Goal: Entertainment & Leisure: Consume media (video, audio)

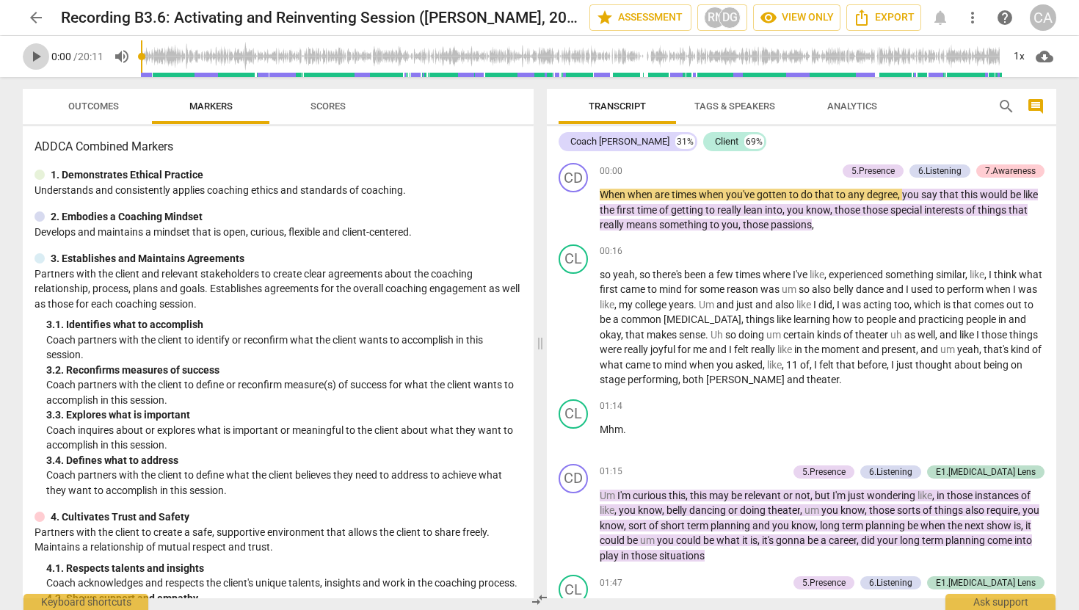
click at [30, 59] on span "play_arrow" at bounding box center [36, 57] width 18 height 18
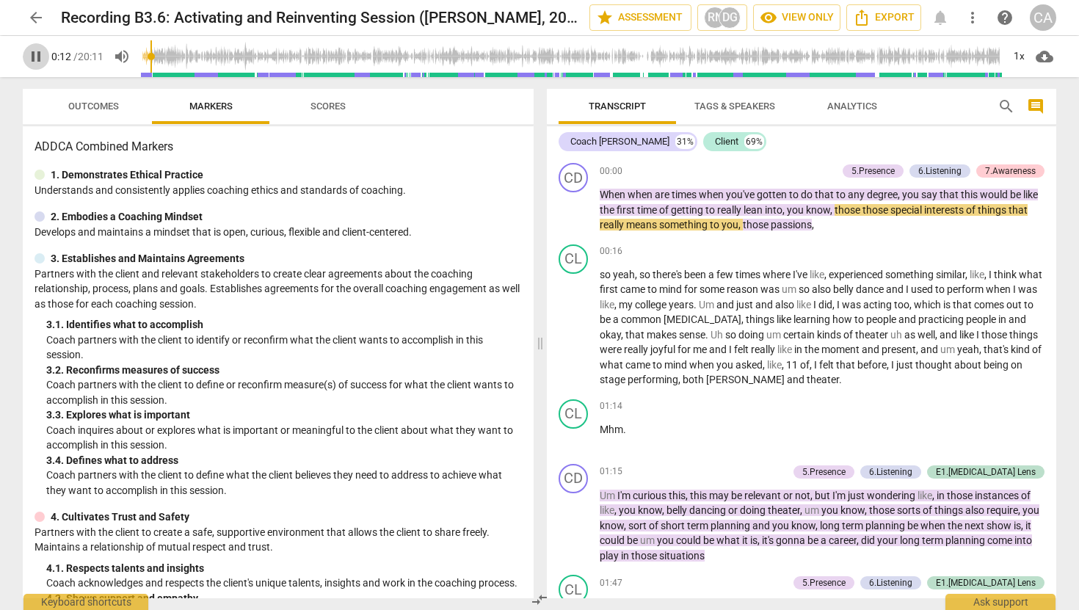
click at [29, 62] on span "pause" at bounding box center [36, 57] width 18 height 18
type input "13"
click at [36, 58] on span "play_arrow" at bounding box center [36, 57] width 18 height 18
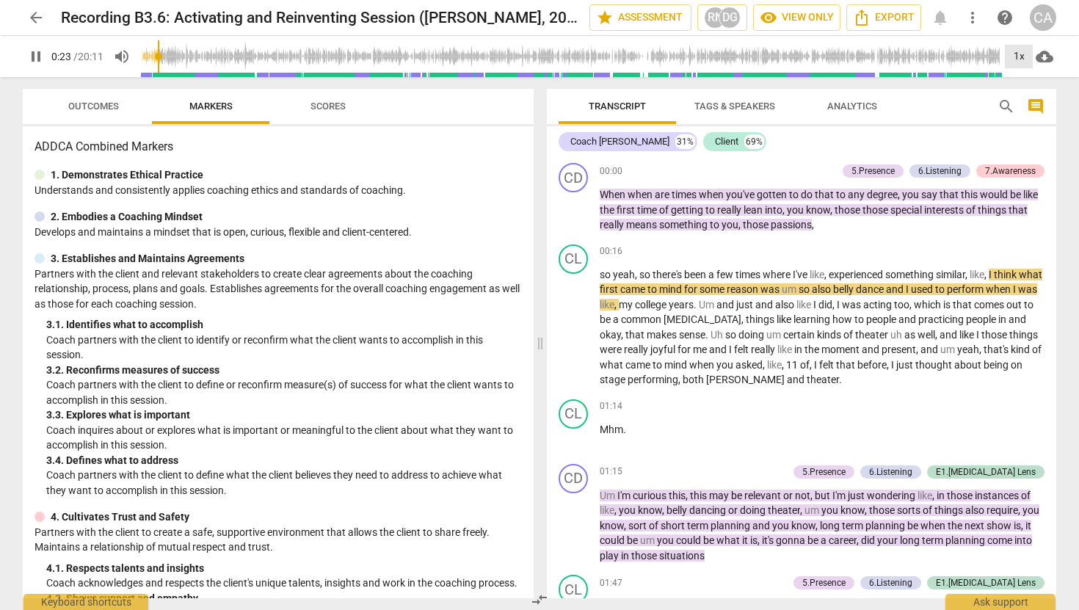
click at [1017, 57] on div "1x" at bounding box center [1019, 56] width 28 height 23
click at [1024, 109] on li "1.25x" at bounding box center [1029, 115] width 49 height 28
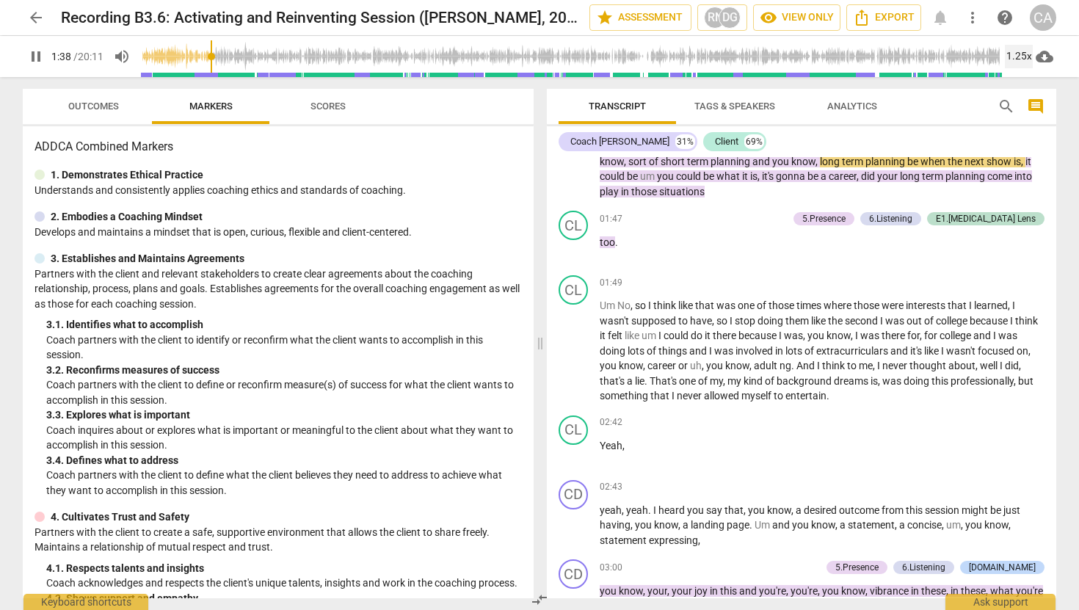
scroll to position [366, 0]
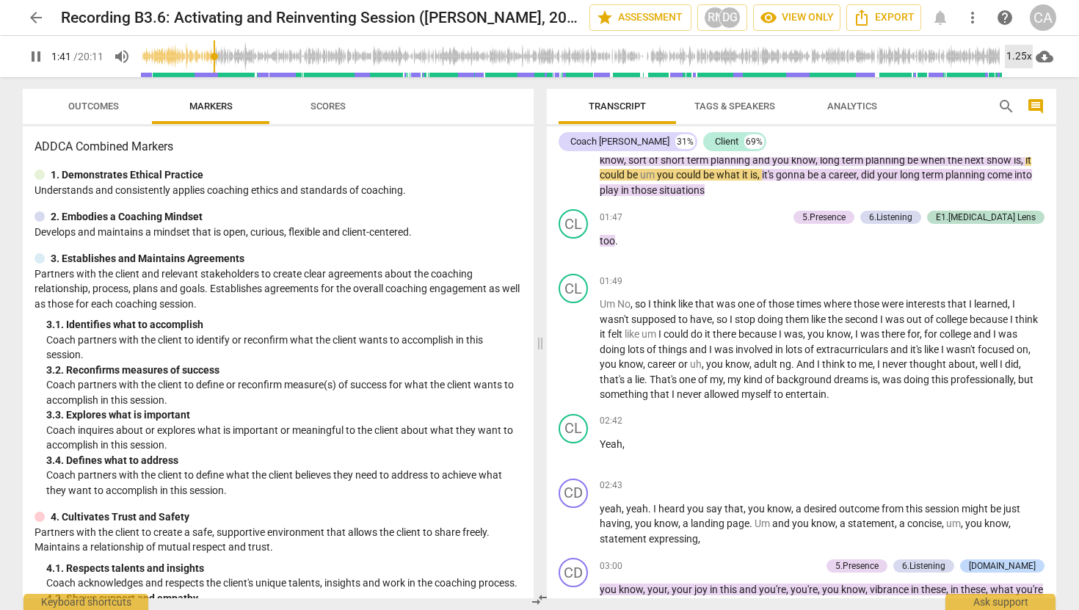
click at [1014, 59] on div "1.25x" at bounding box center [1019, 56] width 28 height 23
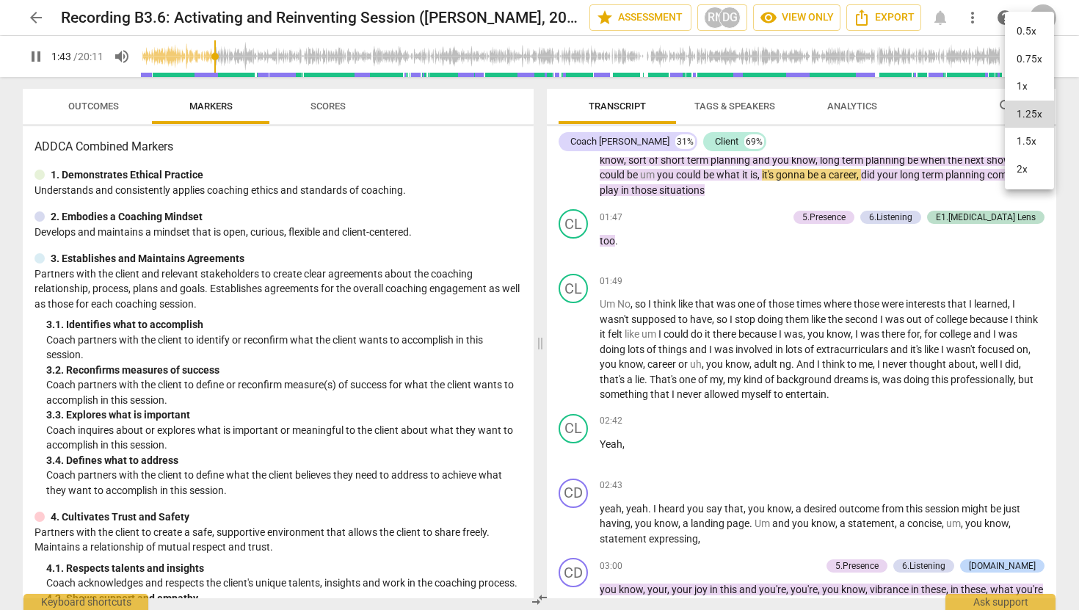
click at [1029, 130] on li "1.5x" at bounding box center [1029, 142] width 49 height 28
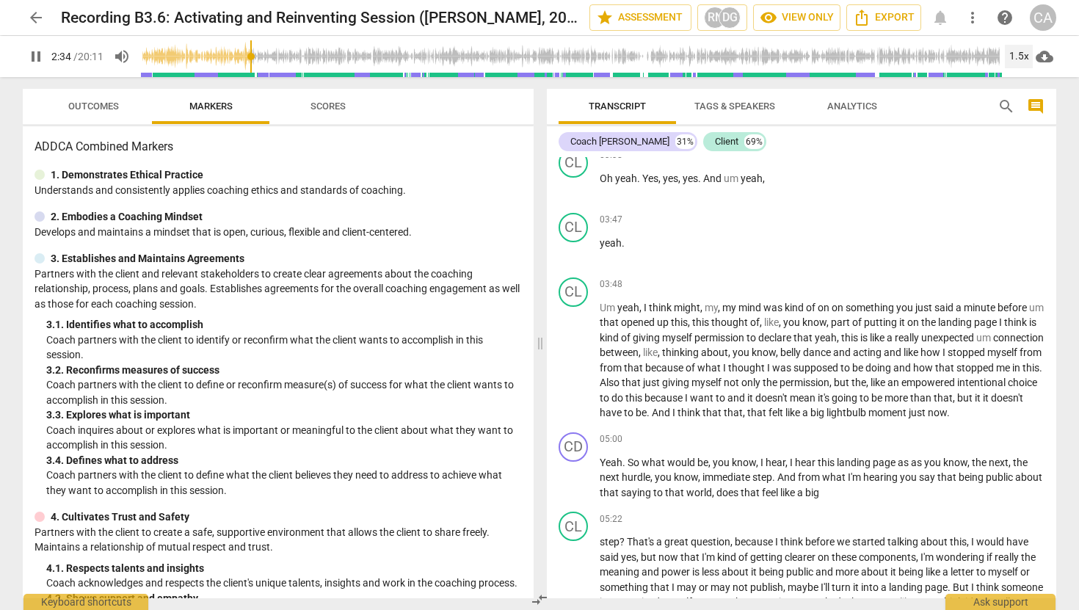
scroll to position [908, 0]
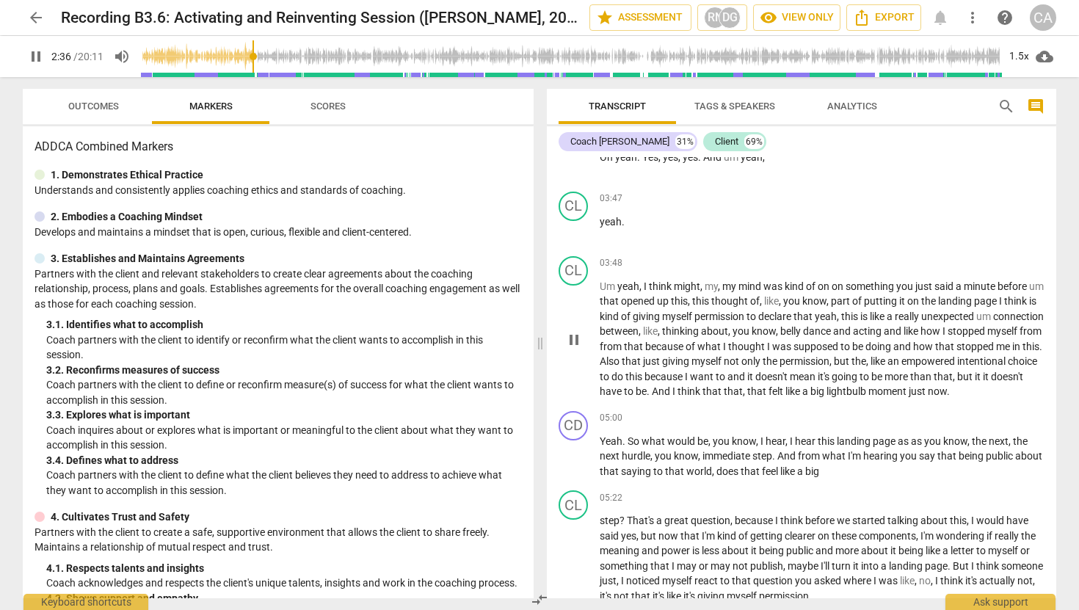
click at [841, 286] on span "on" at bounding box center [839, 286] width 14 height 12
click at [634, 287] on span "yeah" at bounding box center [629, 286] width 22 height 12
click at [574, 344] on span "pause" at bounding box center [574, 340] width 18 height 18
click at [574, 344] on span "play_arrow" at bounding box center [574, 340] width 18 height 18
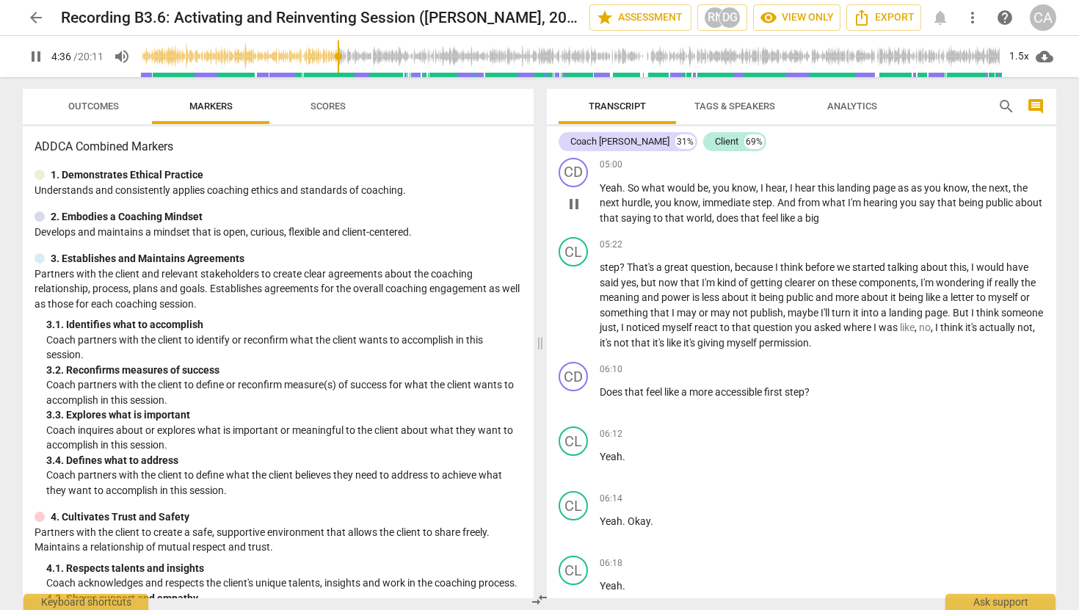
scroll to position [1167, 0]
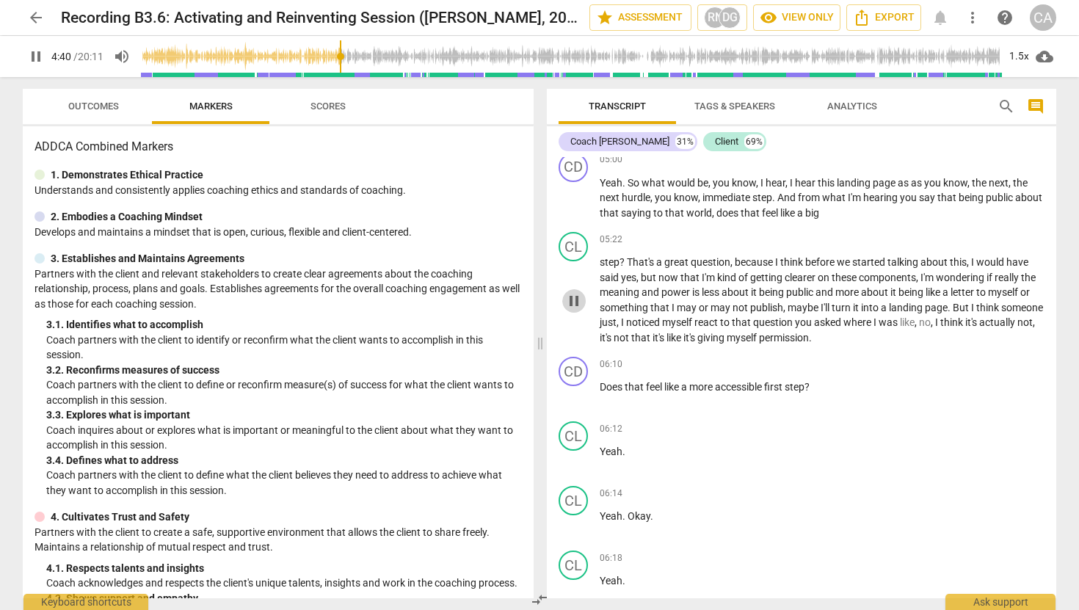
click at [573, 310] on span "pause" at bounding box center [574, 301] width 18 height 18
click at [573, 310] on span "play_arrow" at bounding box center [574, 301] width 18 height 18
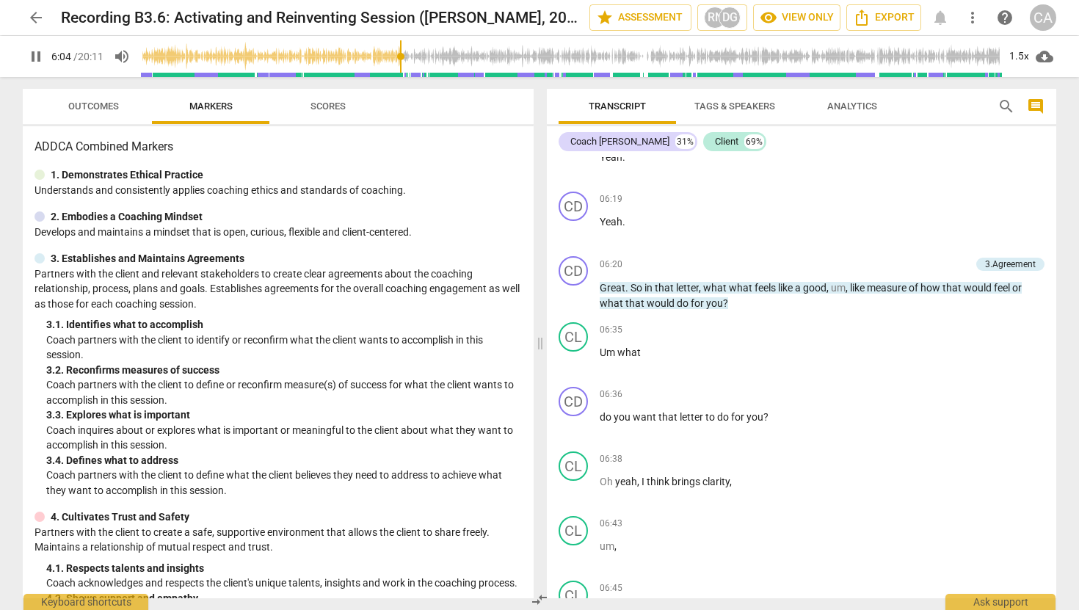
scroll to position [1593, 0]
click at [593, 304] on div "play_arrow pause" at bounding box center [580, 293] width 37 height 21
click at [577, 303] on span "pause" at bounding box center [574, 294] width 18 height 18
click at [577, 303] on span "play_arrow" at bounding box center [574, 294] width 18 height 18
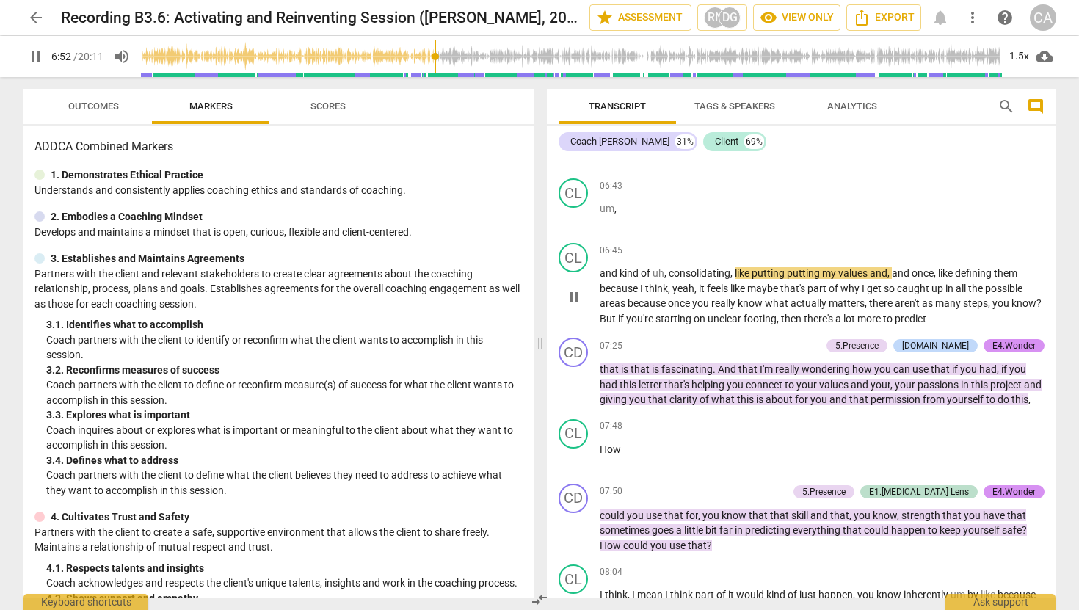
scroll to position [1936, 0]
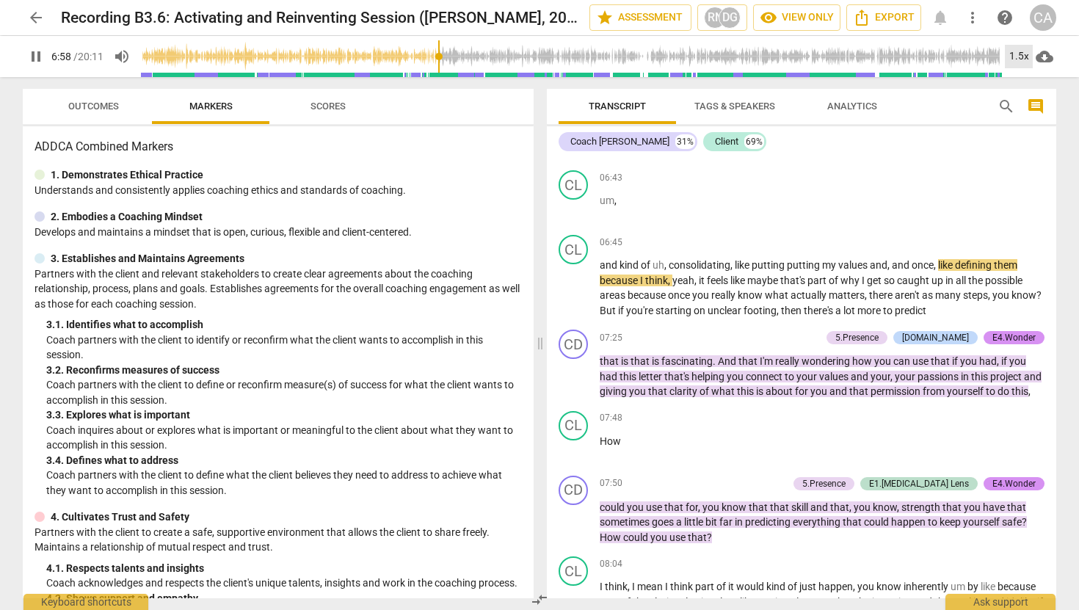
click at [1020, 56] on div "1.5x" at bounding box center [1019, 56] width 28 height 23
click at [1013, 172] on li "2x" at bounding box center [1029, 170] width 49 height 28
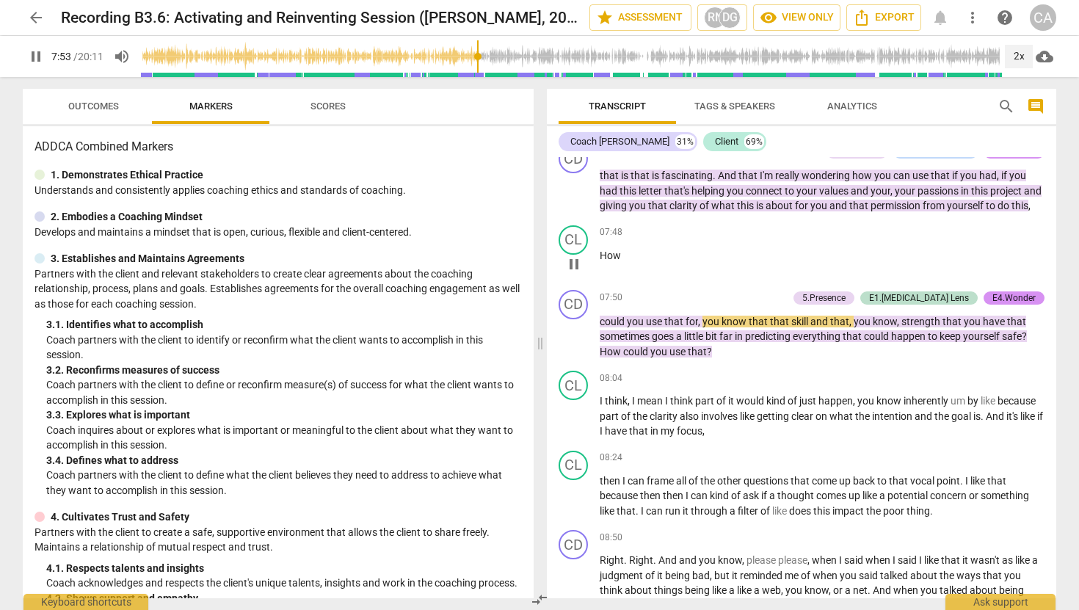
scroll to position [2164, 0]
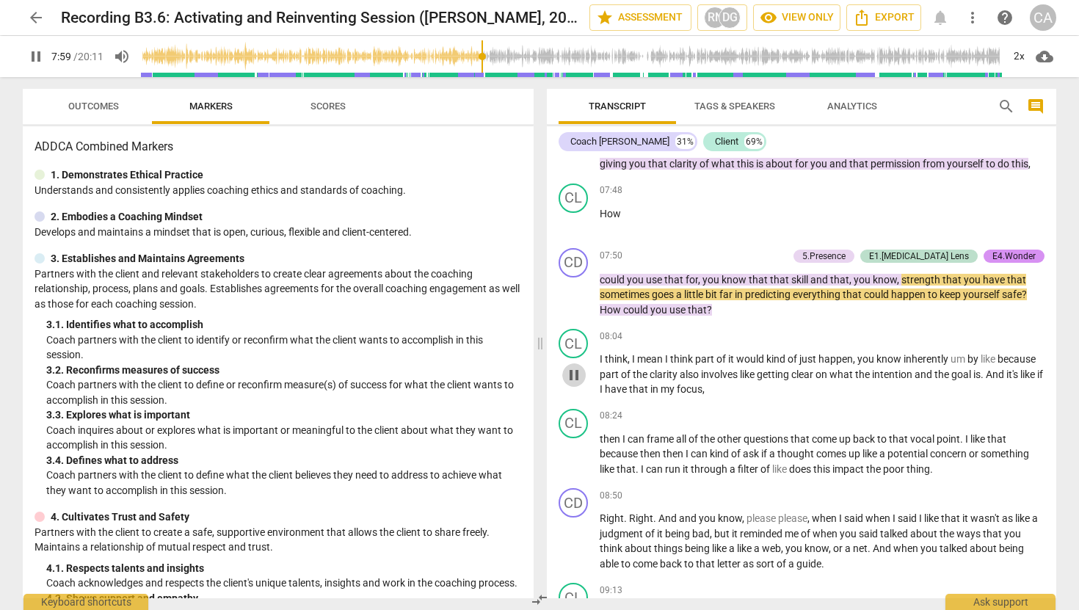
click at [580, 384] on span "pause" at bounding box center [574, 375] width 18 height 18
click at [1017, 60] on div "2x" at bounding box center [1019, 56] width 28 height 23
click at [1015, 134] on li "1.5x" at bounding box center [1029, 142] width 49 height 28
click at [577, 384] on span "play_arrow" at bounding box center [574, 375] width 18 height 18
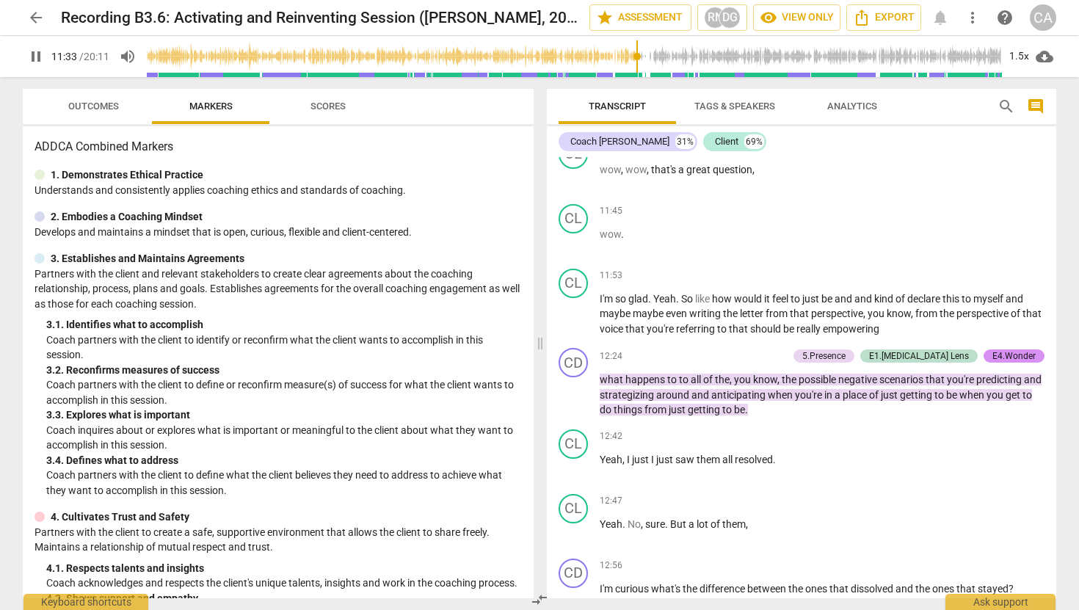
scroll to position [3455, 0]
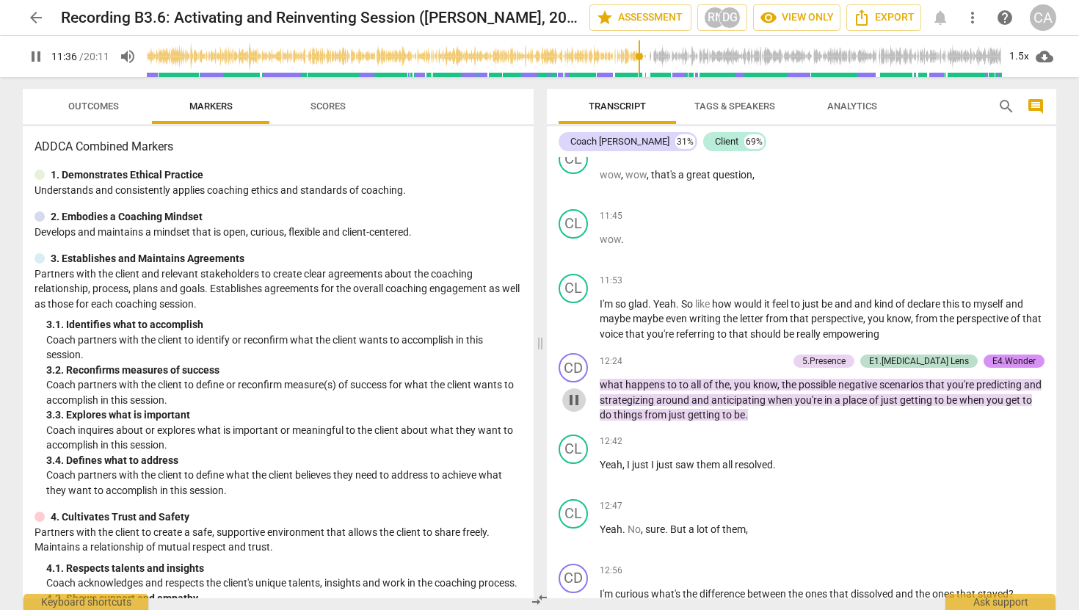
click at [586, 409] on span "pause" at bounding box center [573, 400] width 23 height 18
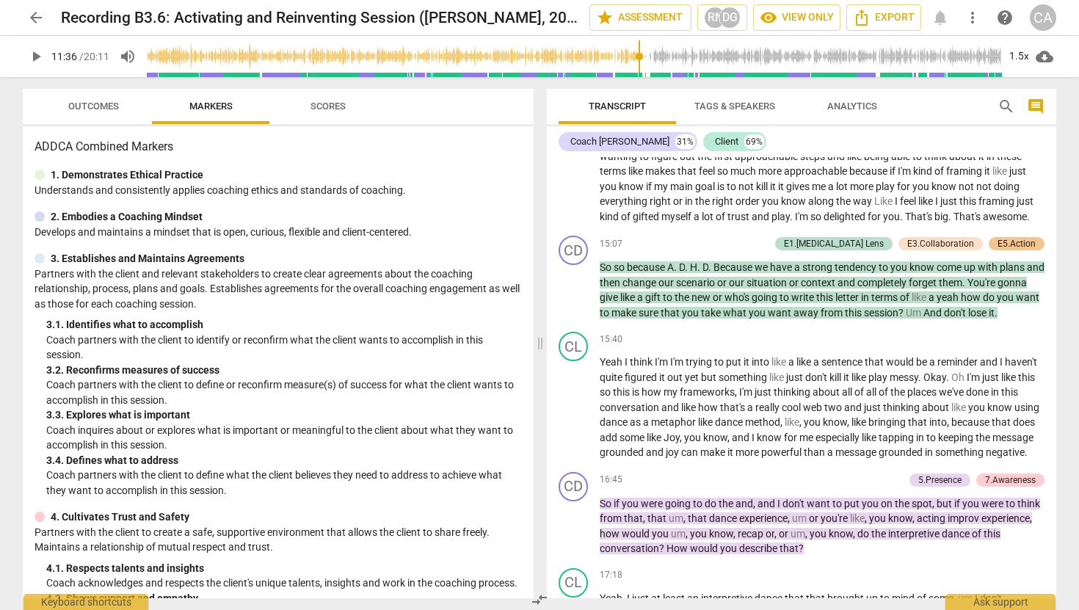
scroll to position [4179, 0]
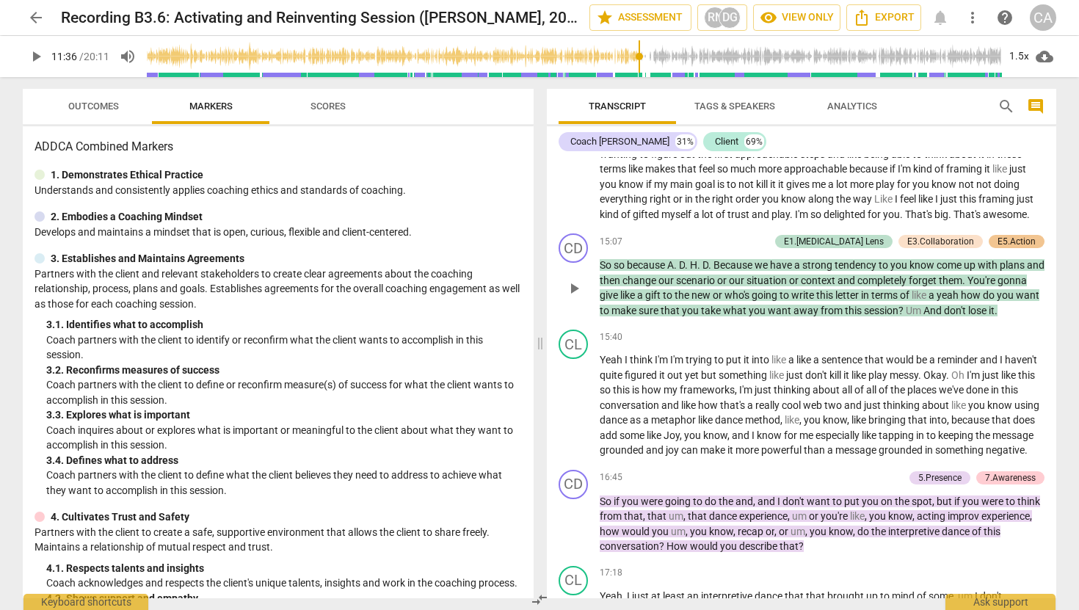
click at [584, 314] on div "play_arrow pause" at bounding box center [580, 288] width 37 height 51
click at [573, 297] on span "play_arrow" at bounding box center [574, 289] width 18 height 18
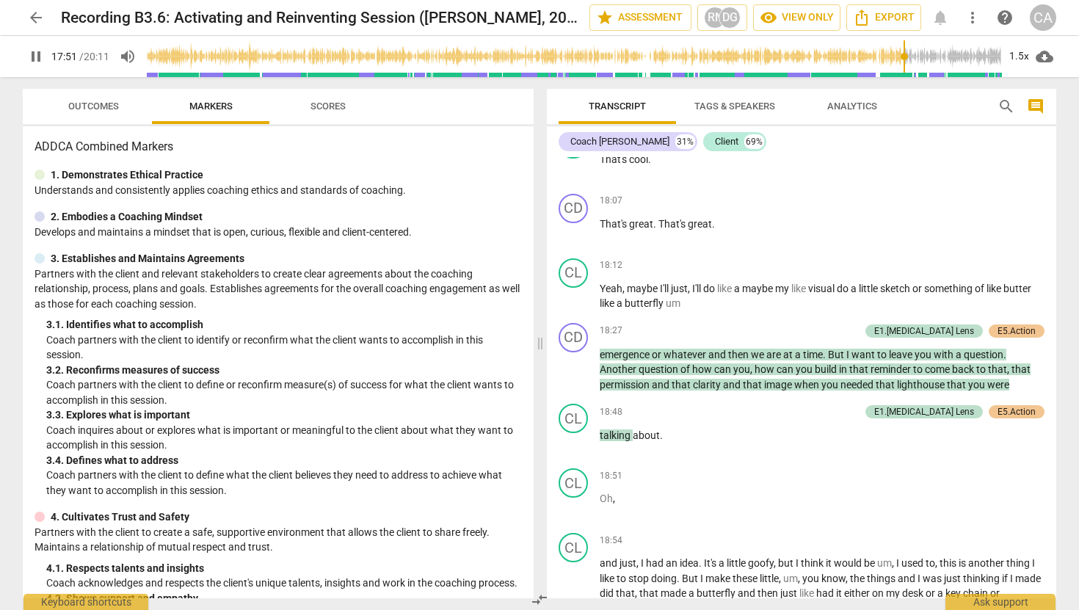
scroll to position [4742, 0]
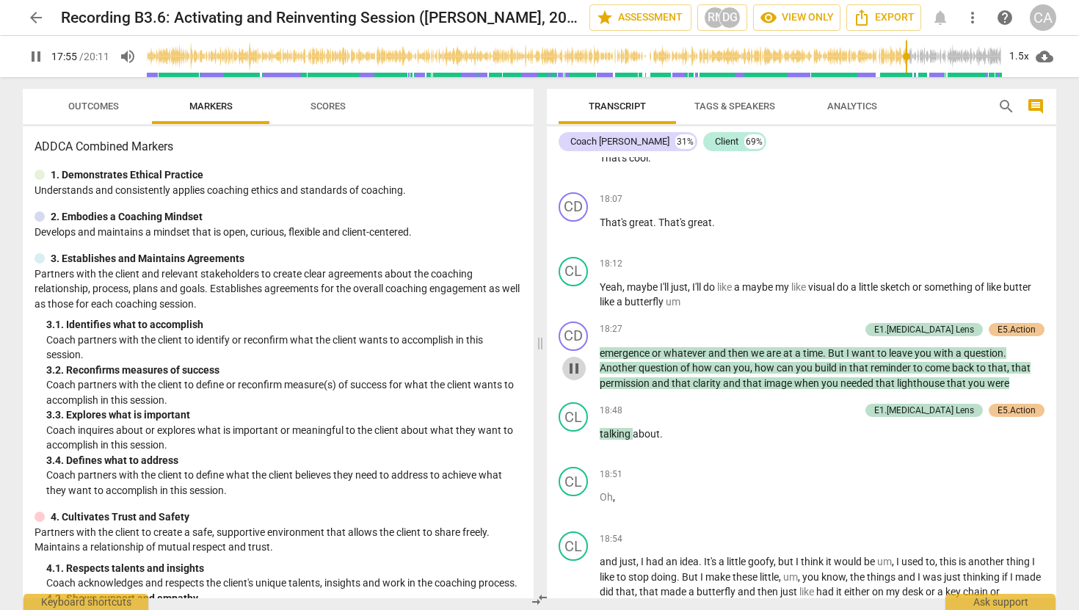
click at [571, 377] on span "pause" at bounding box center [574, 369] width 18 height 18
click at [571, 377] on span "play_arrow" at bounding box center [574, 369] width 18 height 18
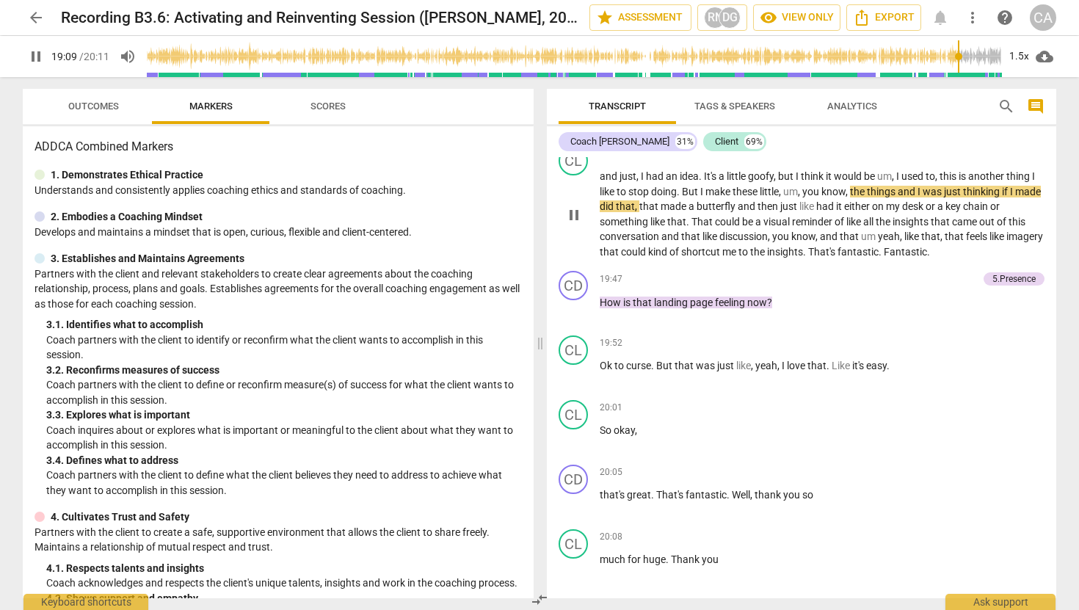
scroll to position [5186, 0]
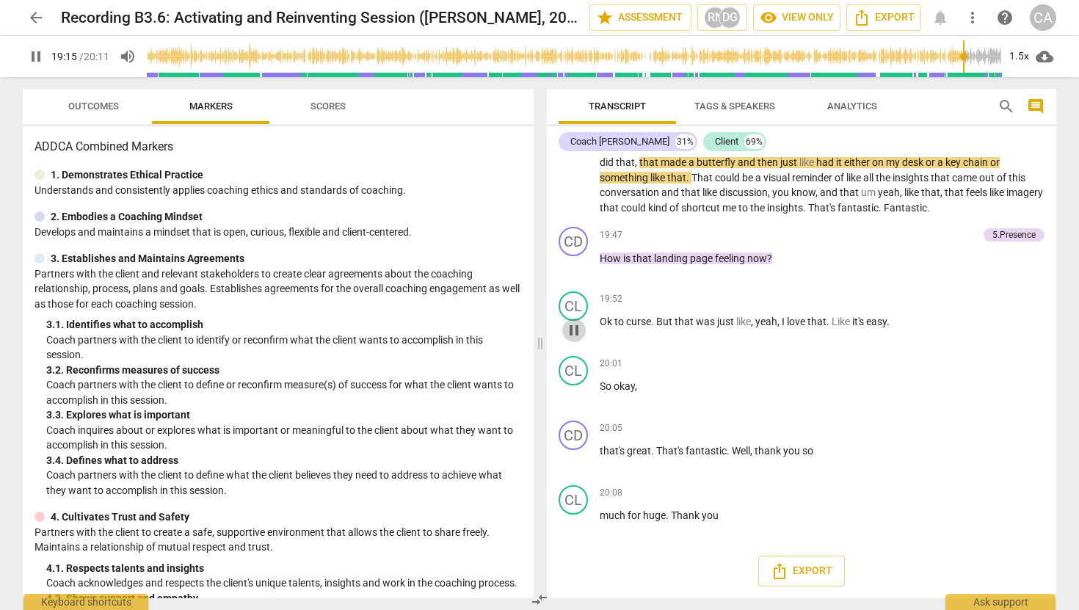
click at [585, 339] on span "pause" at bounding box center [573, 331] width 23 height 18
click at [585, 339] on span "play_arrow" at bounding box center [573, 331] width 23 height 18
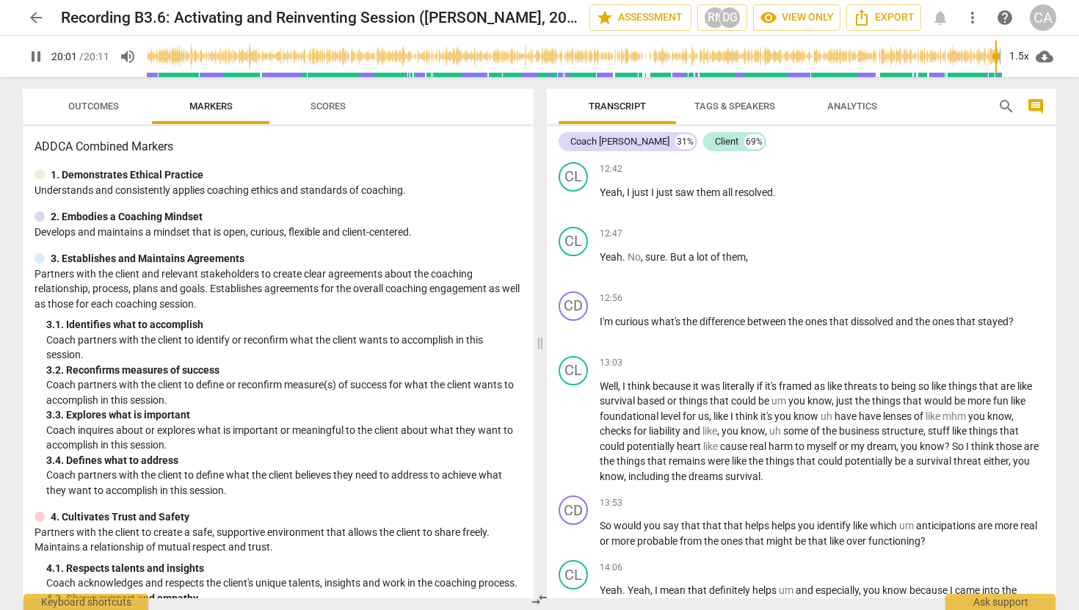
scroll to position [3309, 0]
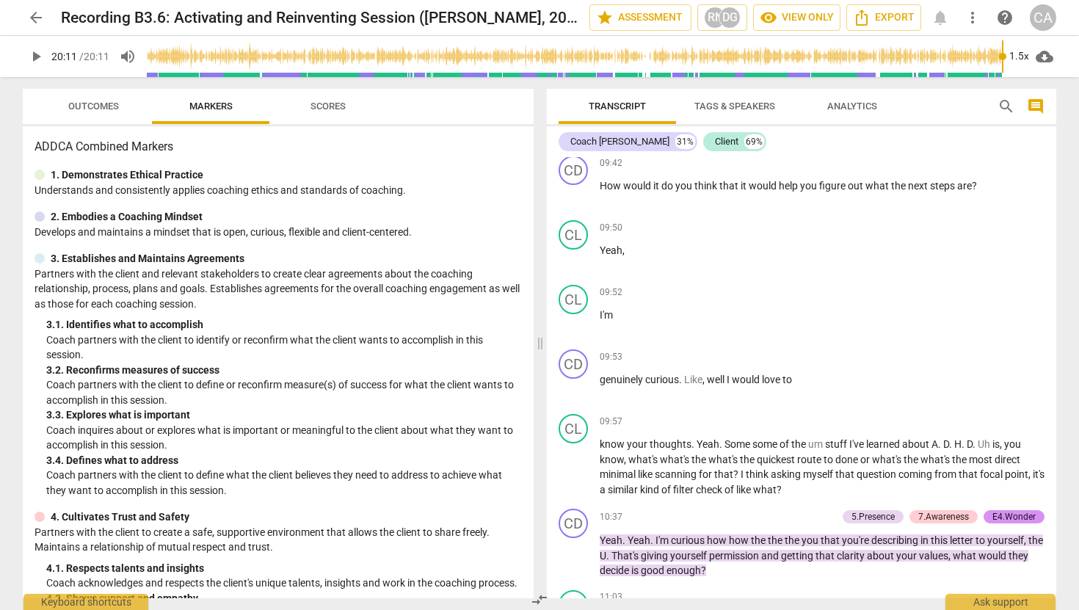
type input "1211"
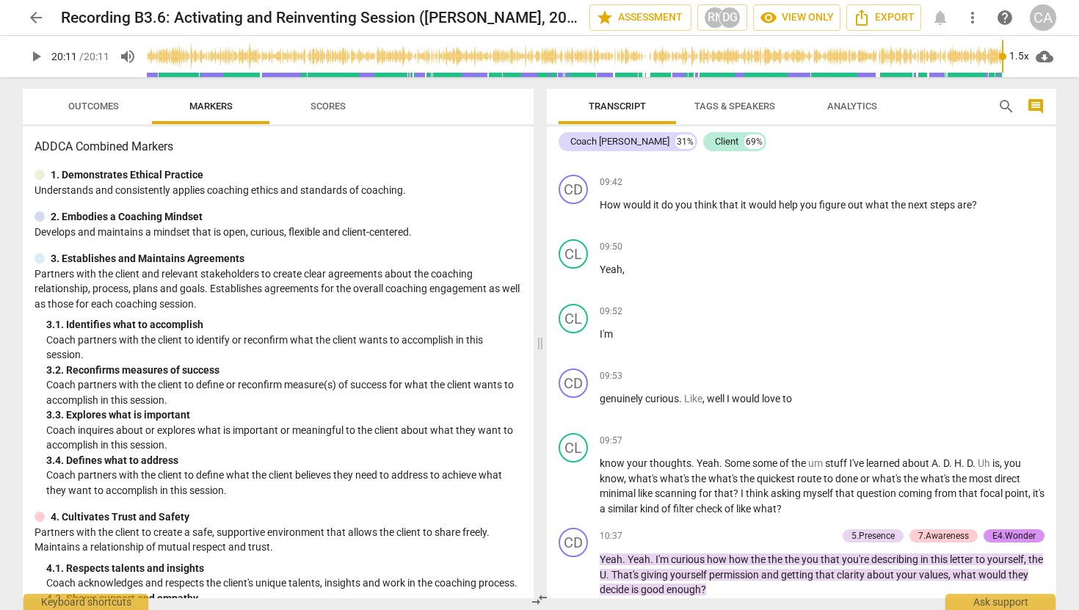
scroll to position [2826, 0]
